Goal: Book appointment/travel/reservation

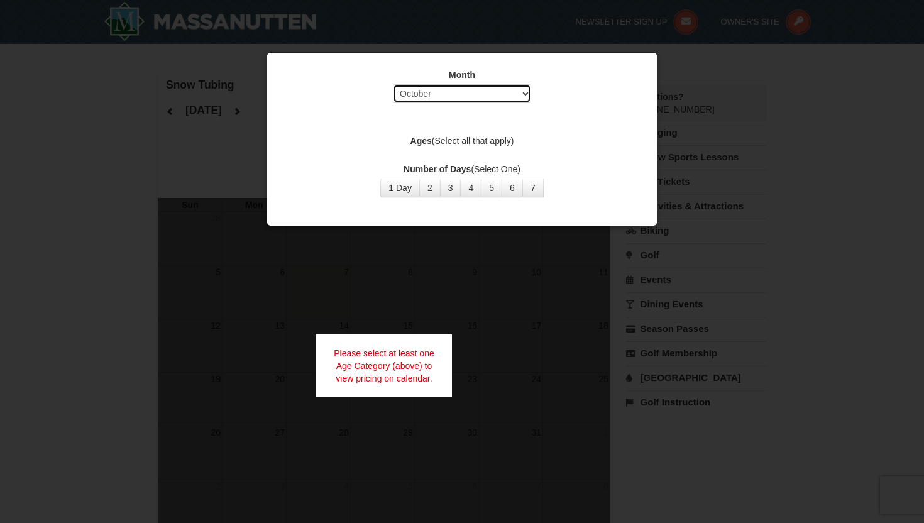
click at [454, 96] on select "Select October November December January February March April May June July Aug…" at bounding box center [462, 93] width 138 height 19
click at [393, 84] on select "Select October November December January February March April May June July Aug…" at bounding box center [462, 93] width 138 height 19
click at [455, 137] on label "Ages (Select all that apply)" at bounding box center [462, 141] width 358 height 13
click at [428, 140] on strong "Ages" at bounding box center [420, 141] width 21 height 10
click at [434, 189] on button "2" at bounding box center [429, 188] width 21 height 19
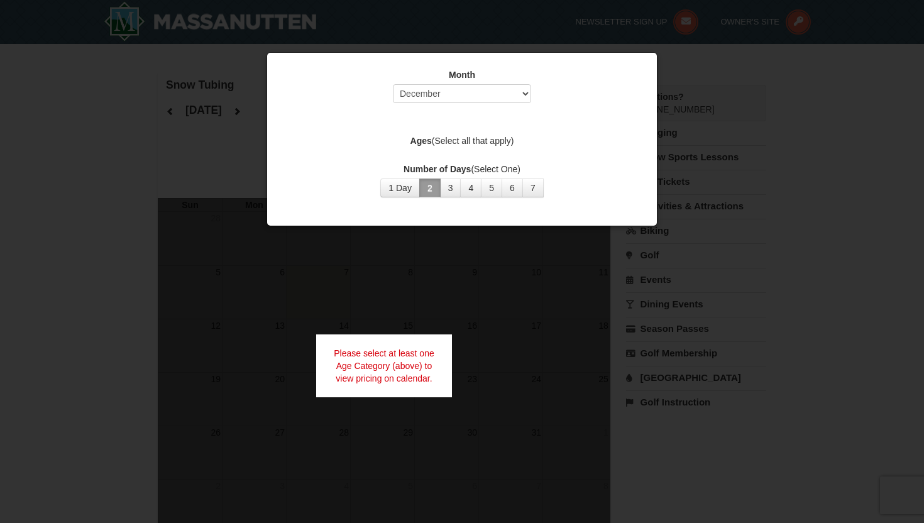
click at [501, 141] on label "Ages (Select all that apply)" at bounding box center [462, 141] width 358 height 13
click at [418, 344] on div "Please select at least one Age Category (above) to view pricing on calendar." at bounding box center [384, 365] width 136 height 63
click at [416, 137] on strong "Ages" at bounding box center [420, 141] width 21 height 10
click at [372, 131] on div "Month Select October November December January February March April May June Ju…" at bounding box center [461, 133] width 377 height 148
click at [483, 138] on label "Ages (Select all that apply)" at bounding box center [462, 141] width 358 height 13
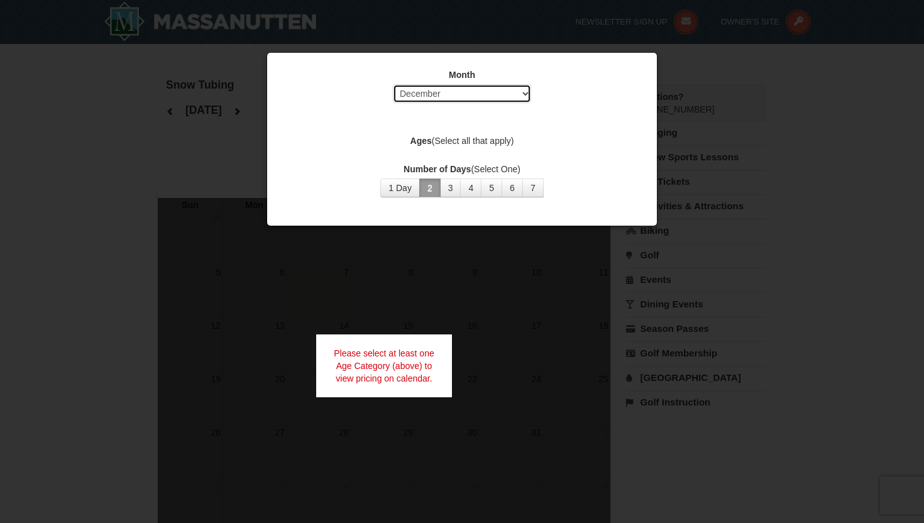
click at [498, 91] on select "Select October November December January February March April May June July Aug…" at bounding box center [462, 93] width 138 height 19
click at [393, 84] on select "Select October November December January February March April May June July Aug…" at bounding box center [462, 93] width 138 height 19
click at [488, 81] on div "Month Select October November December January February March April May June Ju…" at bounding box center [462, 89] width 358 height 41
click at [488, 89] on select "Select October November December January February March April May June July Aug…" at bounding box center [462, 93] width 138 height 19
click at [393, 84] on select "Select October November December January February March April May June July Aug…" at bounding box center [462, 93] width 138 height 19
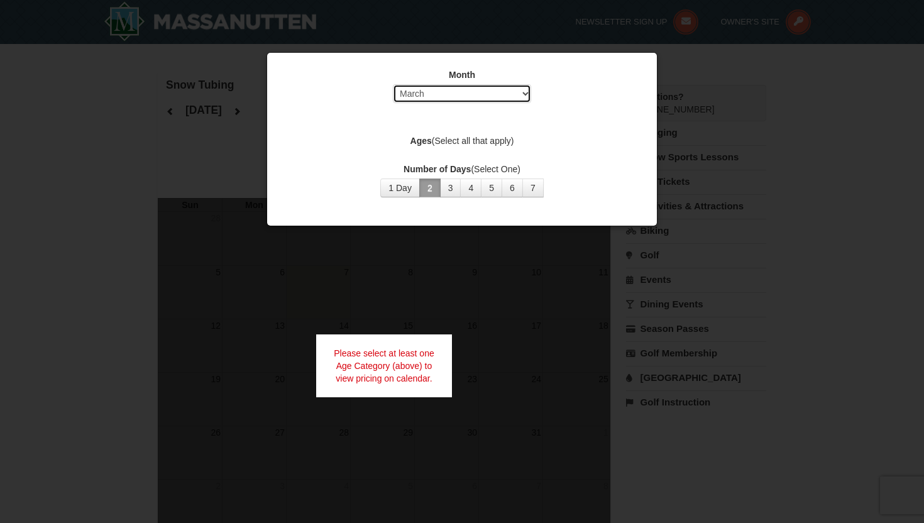
click at [457, 90] on select "Select October November December January February March April May June July Aug…" at bounding box center [462, 93] width 138 height 19
click at [393, 84] on select "Select October November December January February March April May June July Aug…" at bounding box center [462, 93] width 138 height 19
click at [443, 138] on label "Ages (Select all that apply)" at bounding box center [462, 141] width 358 height 13
click at [471, 133] on div "Month Select October November December January February March April May June Ju…" at bounding box center [461, 133] width 377 height 148
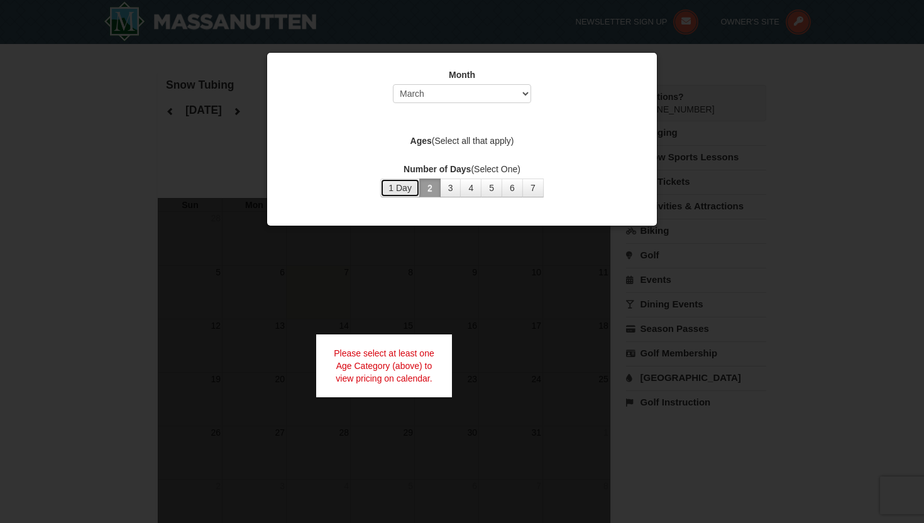
click at [412, 180] on button "1 Day" at bounding box center [400, 188] width 40 height 19
click at [426, 139] on strong "Ages" at bounding box center [420, 141] width 21 height 10
click at [410, 138] on strong "Ages" at bounding box center [420, 141] width 21 height 10
click at [382, 138] on label "Ages (Select all that apply)" at bounding box center [462, 141] width 358 height 13
click at [385, 135] on label "Ages (Select all that apply)" at bounding box center [462, 141] width 358 height 13
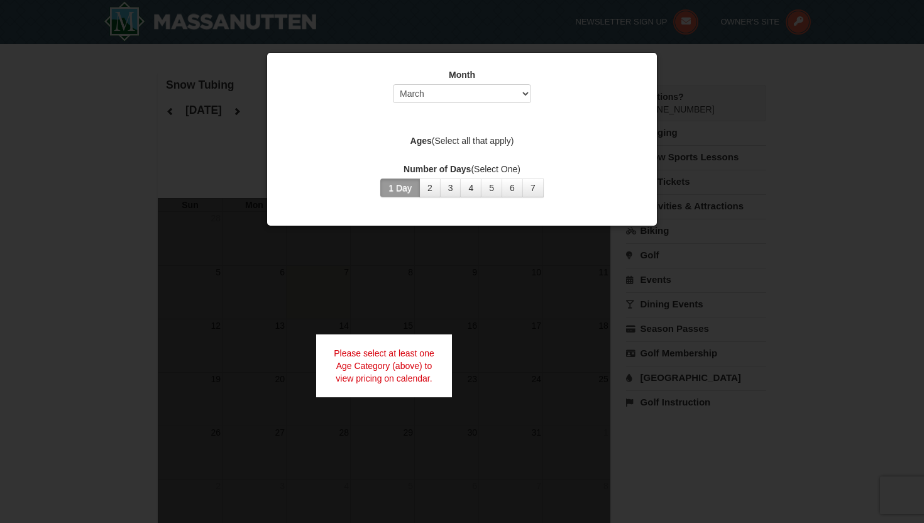
click at [449, 124] on div "Month Select October November December January February March April May June Ju…" at bounding box center [461, 133] width 377 height 148
click at [474, 97] on select "Select October November December January February March April May June July Aug…" at bounding box center [462, 93] width 138 height 19
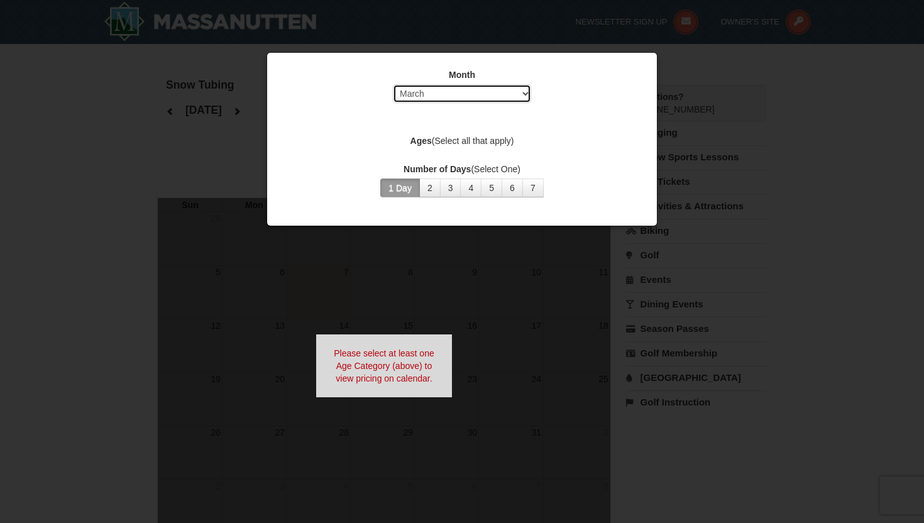
select select "12"
click at [393, 84] on select "Select October November December January February March April May June July Aug…" at bounding box center [462, 93] width 138 height 19
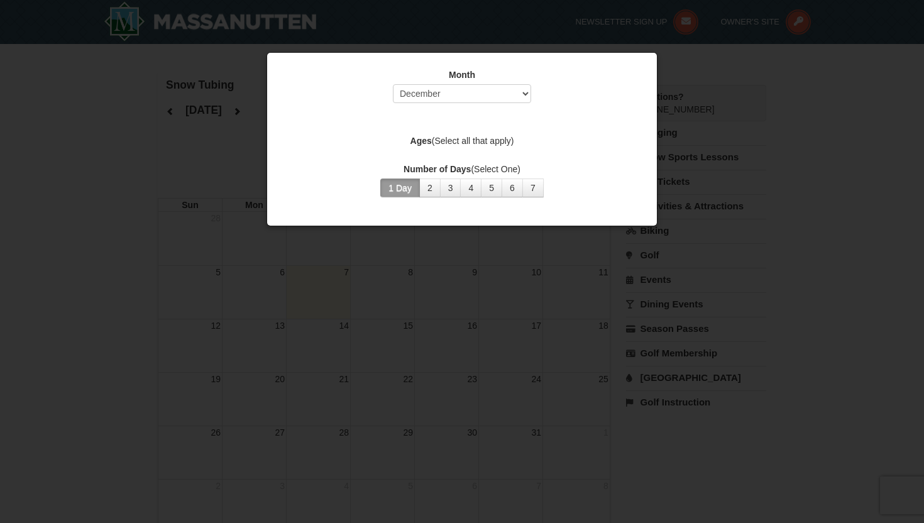
click at [428, 266] on div at bounding box center [462, 261] width 924 height 523
click at [528, 192] on button "7" at bounding box center [532, 188] width 21 height 19
click at [510, 191] on button "6" at bounding box center [512, 188] width 21 height 19
click at [440, 194] on button "3" at bounding box center [450, 188] width 21 height 19
click at [435, 194] on button "2" at bounding box center [429, 188] width 21 height 19
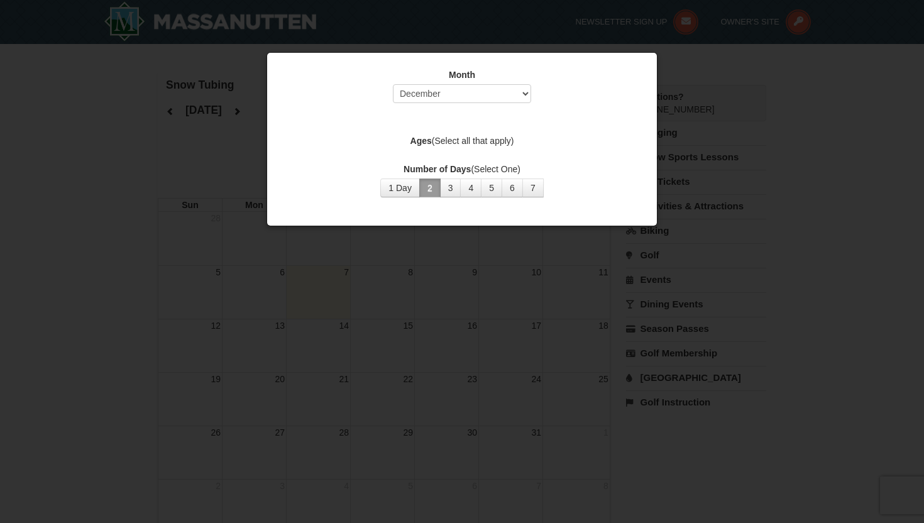
click at [419, 179] on button "2" at bounding box center [429, 188] width 21 height 19
click at [457, 136] on label "Ages (Select all that apply)" at bounding box center [462, 141] width 358 height 13
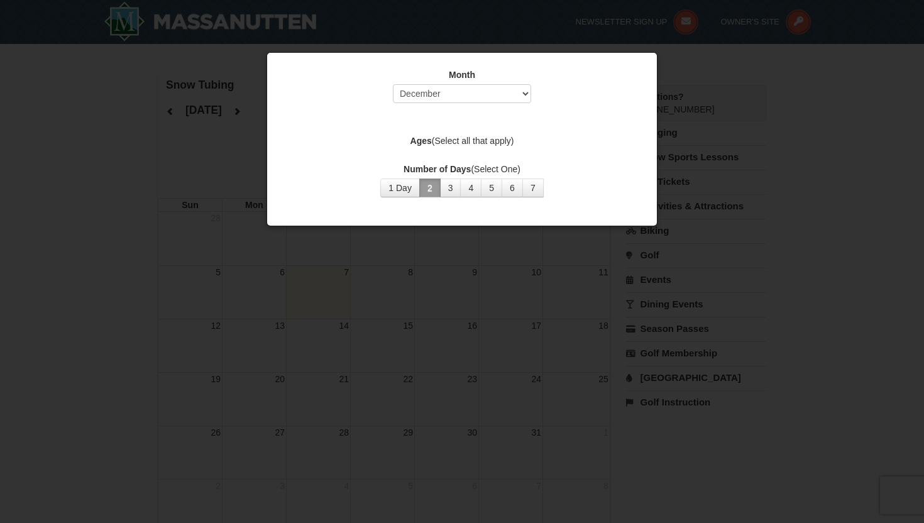
click at [457, 136] on label "Ages (Select all that apply)" at bounding box center [462, 141] width 358 height 13
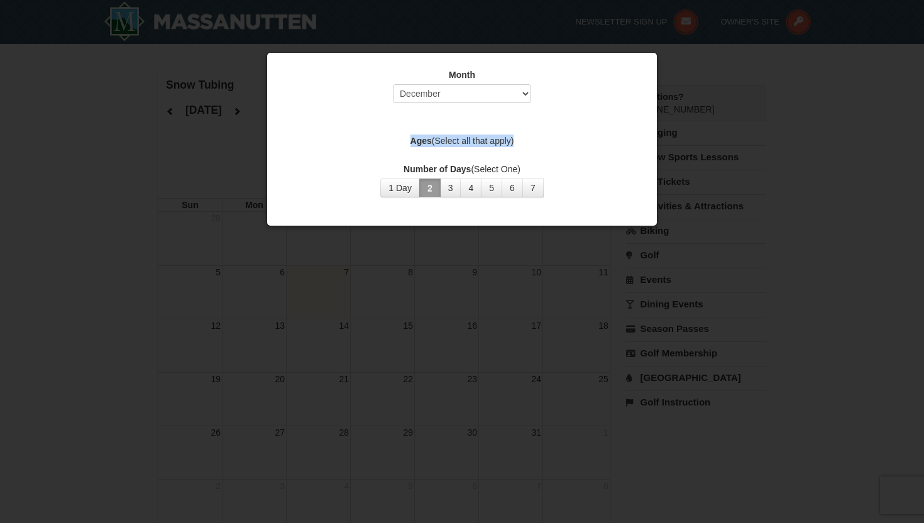
click at [457, 136] on label "Ages (Select all that apply)" at bounding box center [462, 141] width 358 height 13
click at [473, 143] on label "Ages (Select all that apply)" at bounding box center [462, 141] width 358 height 13
click at [500, 141] on label "Ages (Select all that apply)" at bounding box center [462, 141] width 358 height 13
click at [500, 124] on div "Month Select October November December January February March April May June Ju…" at bounding box center [461, 133] width 377 height 148
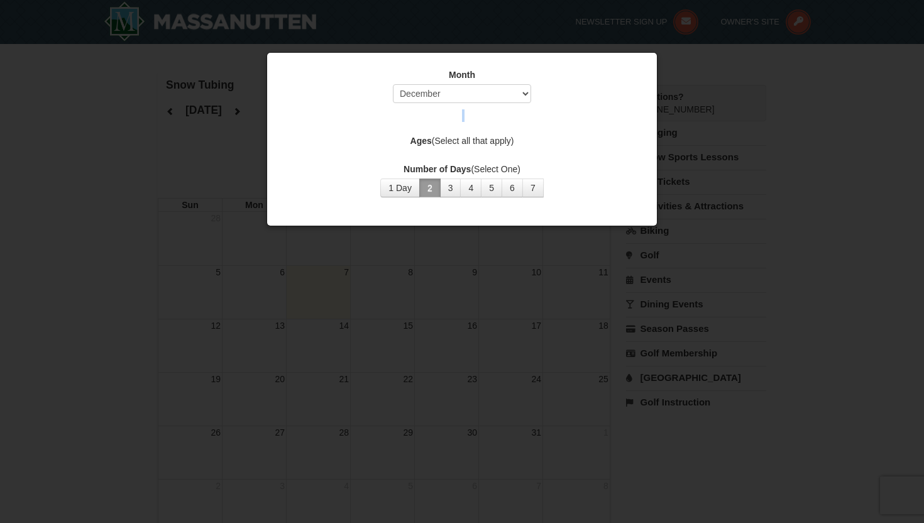
drag, startPoint x: 539, startPoint y: 129, endPoint x: 385, endPoint y: 118, distance: 153.8
click at [387, 118] on div "Month Select October November December January February March April May June Ju…" at bounding box center [461, 133] width 377 height 148
drag, startPoint x: 401, startPoint y: 158, endPoint x: 434, endPoint y: 154, distance: 33.5
click at [436, 155] on div "Month Select October November December January February March April May June Ju…" at bounding box center [461, 133] width 377 height 148
click at [407, 154] on div "Month Select October November December January February March April May June Ju…" at bounding box center [461, 133] width 377 height 148
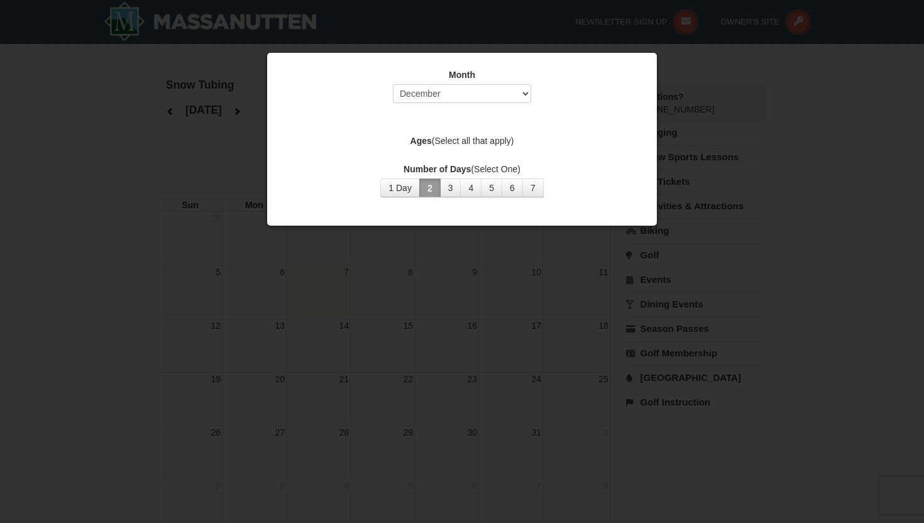
click at [467, 155] on div "Month Select October November December January February March April May June Ju…" at bounding box center [461, 133] width 377 height 148
click at [443, 144] on label "Ages (Select all that apply)" at bounding box center [462, 141] width 358 height 13
click at [538, 150] on div "Month Select October November December January February March April May June Ju…" at bounding box center [461, 133] width 377 height 148
click at [627, 150] on div "Month Select October November December January February March April May June Ju…" at bounding box center [461, 133] width 377 height 148
drag, startPoint x: 613, startPoint y: 185, endPoint x: 561, endPoint y: 153, distance: 61.4
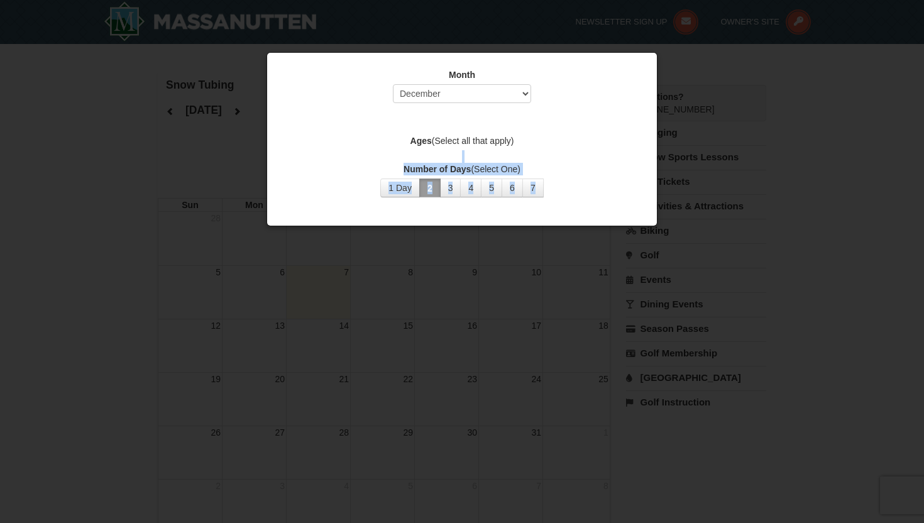
click at [561, 154] on div "Month Select October November December January February March April May June Ju…" at bounding box center [461, 133] width 377 height 148
click at [561, 153] on div "Month Select October November December January February March April May June Ju…" at bounding box center [461, 133] width 377 height 148
click at [339, 177] on div "Number of Days (Select One) 1 Day 2 3 4 5 6 7 8 9 10 11 12 13 14 15" at bounding box center [462, 180] width 358 height 35
click at [382, 168] on label "Number of Days (Select One)" at bounding box center [462, 169] width 358 height 13
click at [240, 109] on div at bounding box center [462, 261] width 924 height 523
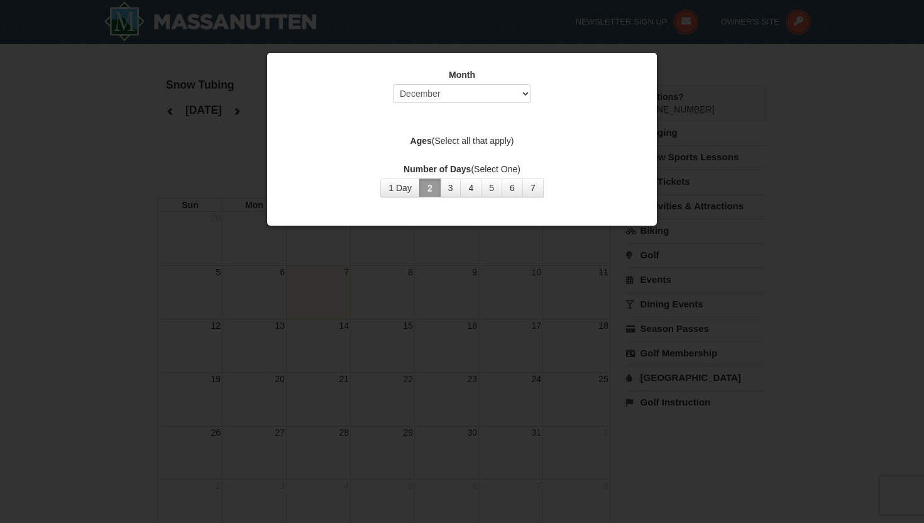
click at [310, 111] on div "Month Select October November December January February March April May June Ju…" at bounding box center [461, 133] width 377 height 148
click at [310, 72] on label "Month" at bounding box center [462, 75] width 358 height 13
click at [374, 80] on label "Month" at bounding box center [462, 75] width 358 height 13
click at [407, 118] on div "Month Select October November December January February March April May June Ju…" at bounding box center [461, 133] width 377 height 148
click at [390, 55] on div "Month Select October November December January February March April May June Ju…" at bounding box center [461, 139] width 391 height 174
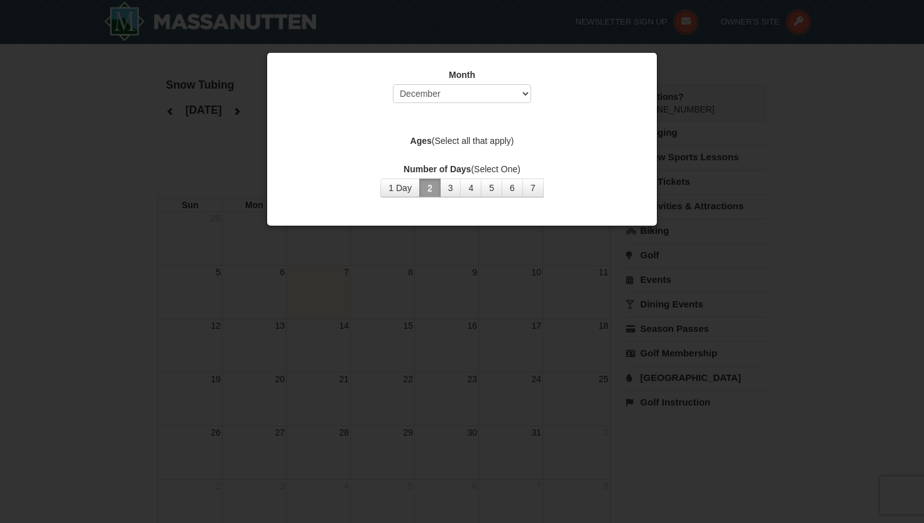
click at [408, 64] on div "Month Select October November December January February March April May June Ju…" at bounding box center [461, 133] width 377 height 148
click at [521, 69] on label "Month" at bounding box center [462, 75] width 358 height 13
click at [520, 114] on div "Month Select October November December January February March April May June Ju…" at bounding box center [461, 133] width 377 height 148
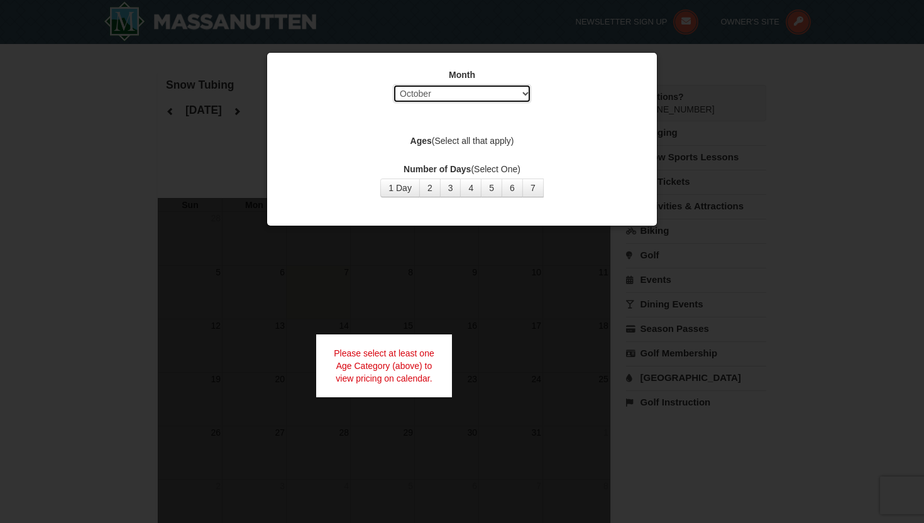
click at [472, 91] on select "Select October November December January February March April May June July Aug…" at bounding box center [462, 93] width 138 height 19
select select "1"
click at [393, 84] on select "Select October November December January February March April May June July Aug…" at bounding box center [462, 93] width 138 height 19
click at [434, 187] on button "2" at bounding box center [429, 188] width 21 height 19
click at [419, 179] on button "2" at bounding box center [429, 188] width 21 height 19
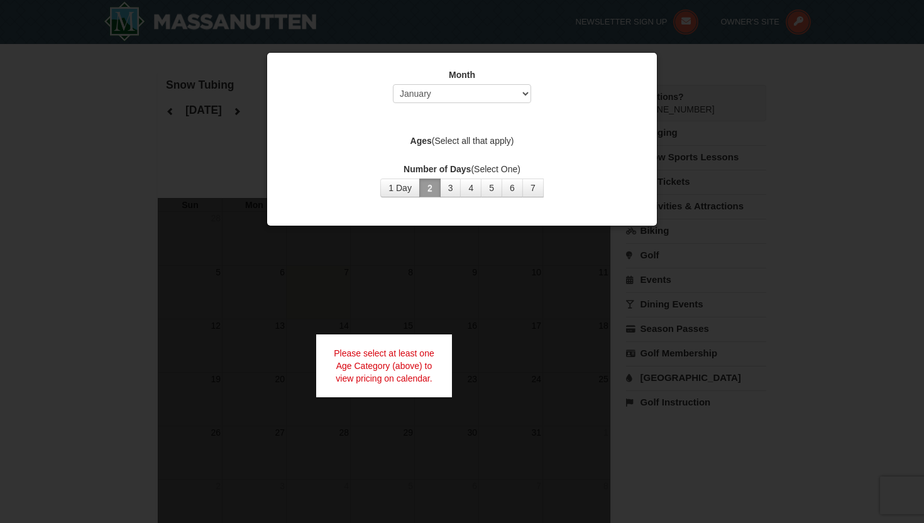
click at [372, 357] on div "Please select at least one Age Category (above) to view pricing on calendar." at bounding box center [384, 365] width 136 height 63
